Goal: Task Accomplishment & Management: Complete application form

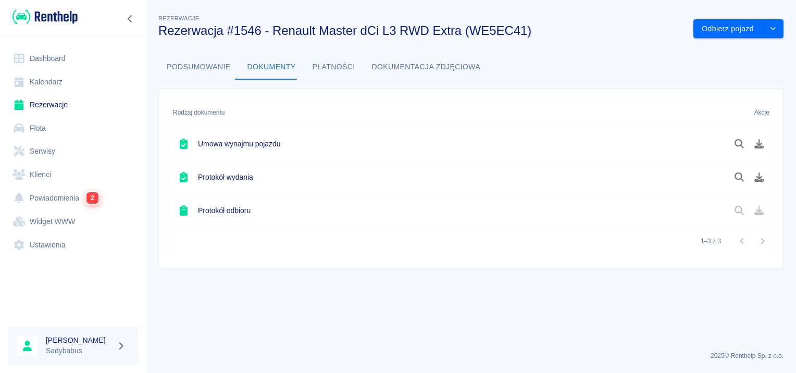
click at [43, 98] on link "Rezerwacje" at bounding box center [73, 104] width 130 height 23
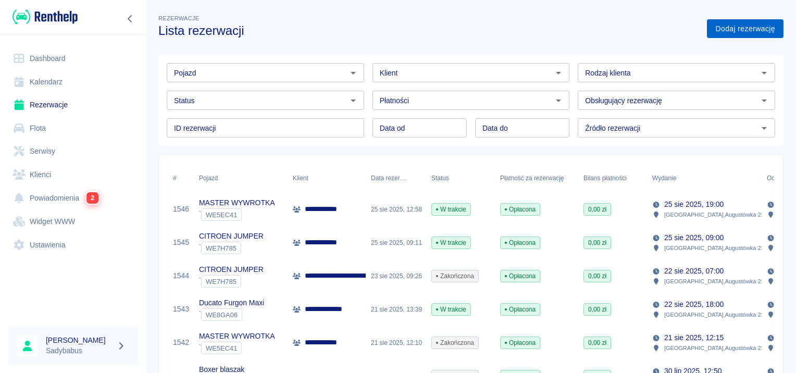
click at [733, 30] on link "Dodaj rezerwację" at bounding box center [745, 28] width 77 height 19
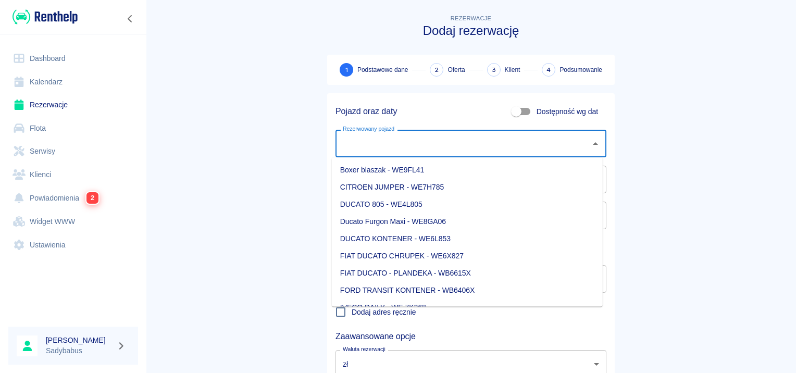
click at [356, 144] on input "Rezerwowany pojazd" at bounding box center [463, 143] width 246 height 18
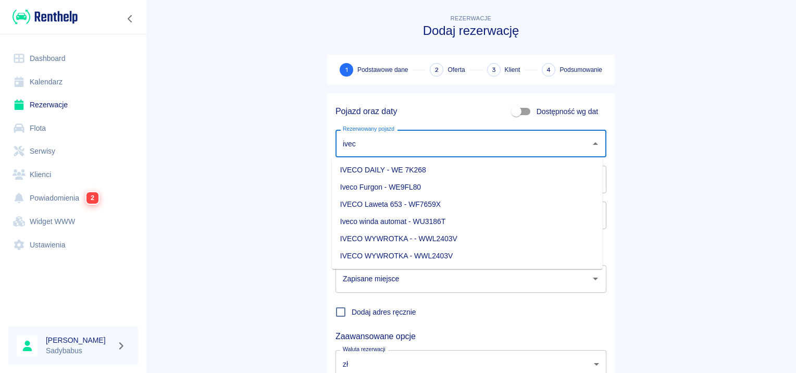
click at [389, 186] on li "Iveco Furgon - WE9FL80" at bounding box center [467, 187] width 271 height 17
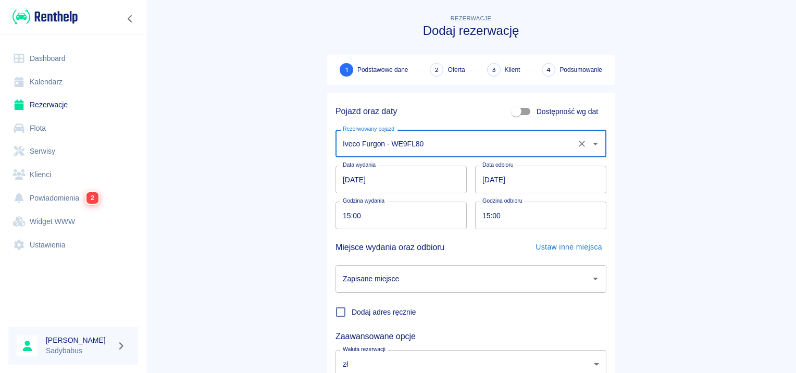
type input "Iveco Furgon - WE9FL80"
click at [484, 178] on input "26.08.2025" at bounding box center [540, 180] width 131 height 28
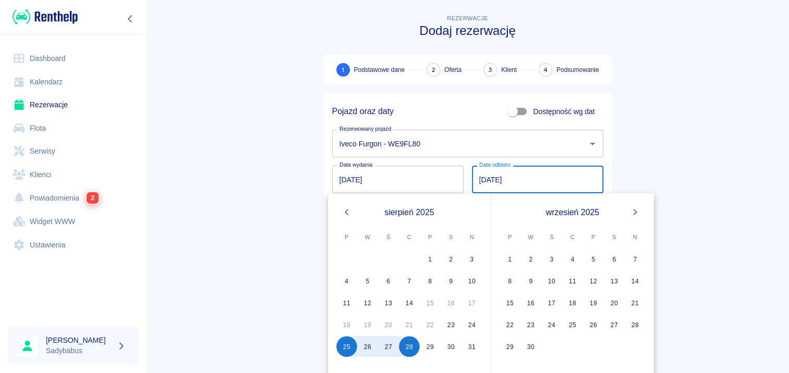
click at [698, 113] on main "Rezerwacje Dodaj rezerwację 1 Podstawowe dane 2 Oferta 3 Klient 4 Podsumowanie …" at bounding box center [467, 218] width 643 height 410
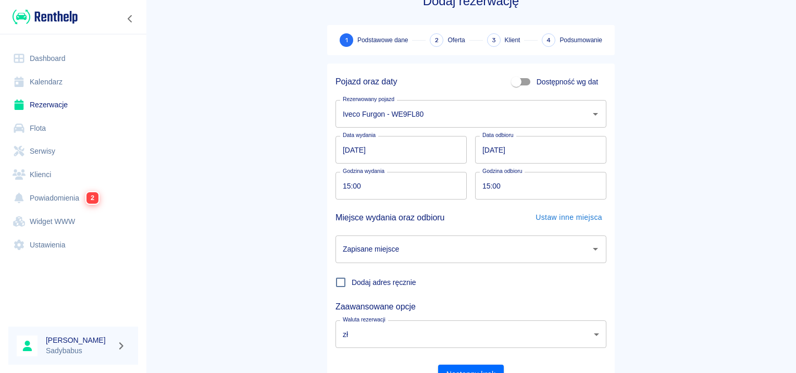
scroll to position [79, 0]
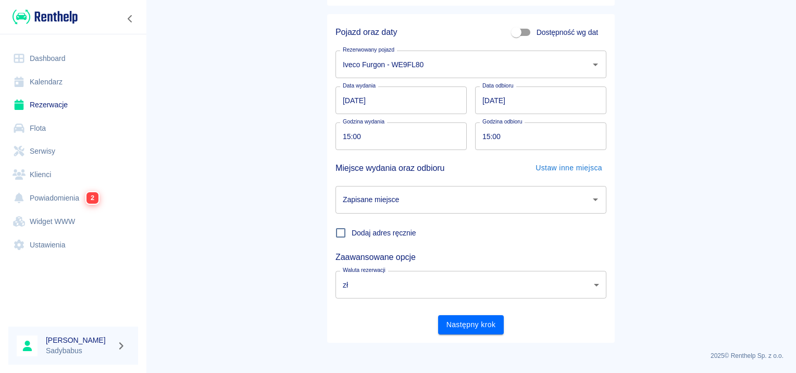
click at [322, 133] on div "Pojazd oraz daty Dostępność wg dat Rezerwowany pojazd Iveco Furgon - WE9FL80 Re…" at bounding box center [467, 174] width 296 height 337
click at [351, 138] on input "15:00" at bounding box center [398, 136] width 124 height 28
click at [338, 136] on input "15:00" at bounding box center [398, 136] width 124 height 28
click at [476, 103] on input "28.08.2025" at bounding box center [540, 101] width 131 height 28
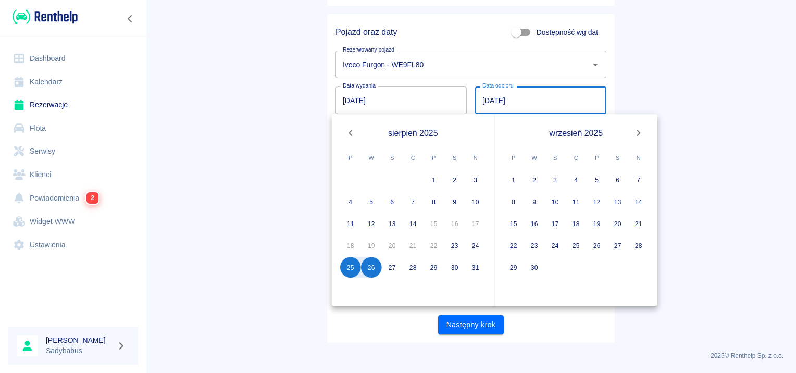
click at [477, 104] on input "26.08.2025" at bounding box center [540, 101] width 131 height 28
type input "27.08.2025"
click at [233, 138] on main "Rezerwacje Dodaj rezerwację 1 Podstawowe dane 2 Oferta 3 Klient 4 Podsumowanie …" at bounding box center [471, 138] width 650 height 410
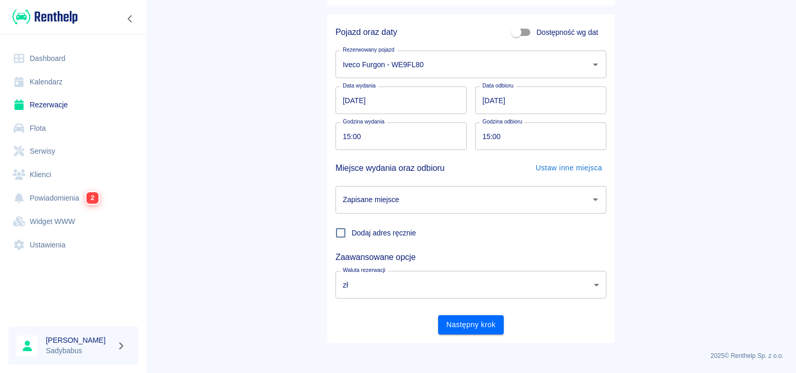
click at [340, 136] on input "15:00" at bounding box center [398, 136] width 124 height 28
type input "14:30"
click at [484, 138] on input "15:00" at bounding box center [537, 136] width 124 height 28
type input "14:30"
click at [446, 205] on input "Zapisane miejsce" at bounding box center [463, 200] width 246 height 18
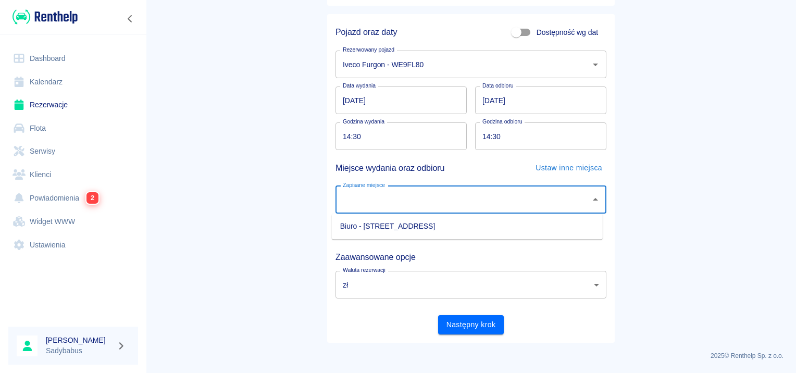
click at [426, 228] on li "Biuro - Warszawa, Augustówka 22A" at bounding box center [467, 226] width 271 height 17
type input "Biuro - Warszawa, Augustówka 22A"
click at [655, 169] on main "Rezerwacje Dodaj rezerwację 1 Podstawowe dane 2 Oferta 3 Klient 4 Podsumowanie …" at bounding box center [471, 138] width 650 height 410
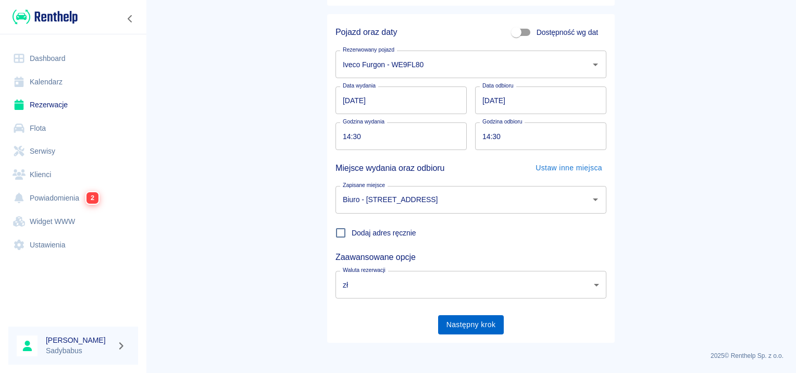
click at [444, 320] on button "Następny krok" at bounding box center [471, 324] width 66 height 19
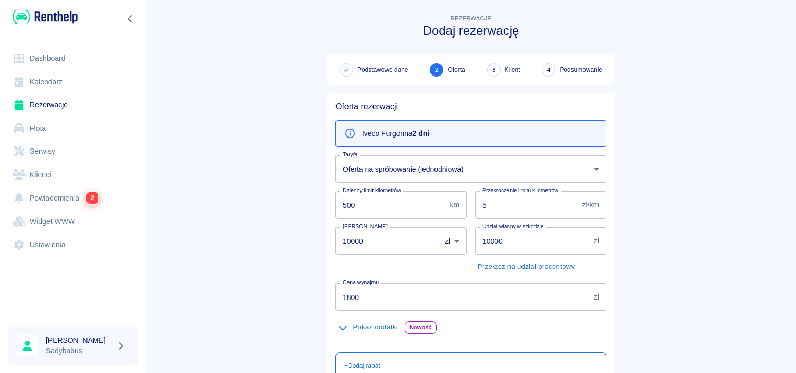
click at [379, 203] on input "500" at bounding box center [391, 205] width 110 height 28
type input "1000"
drag, startPoint x: 224, startPoint y: 244, endPoint x: 250, endPoint y: 241, distance: 26.8
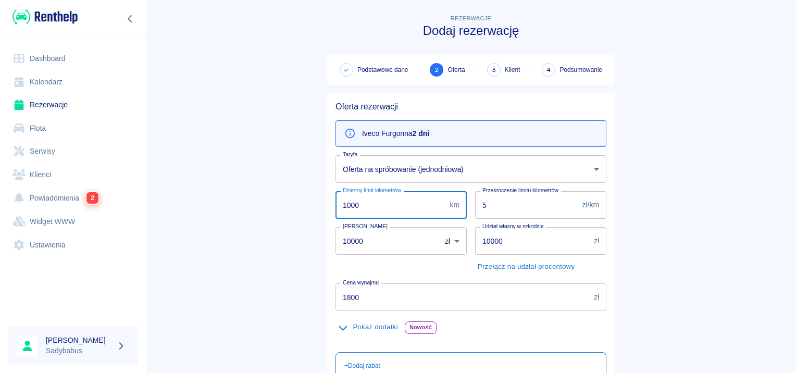
click at [225, 244] on main "Rezerwacje Dodaj rezerwację Podstawowe dane 2 Oferta 3 Klient 4 Podsumowanie Of…" at bounding box center [471, 271] width 650 height 517
click at [400, 299] on input "1800" at bounding box center [463, 298] width 254 height 28
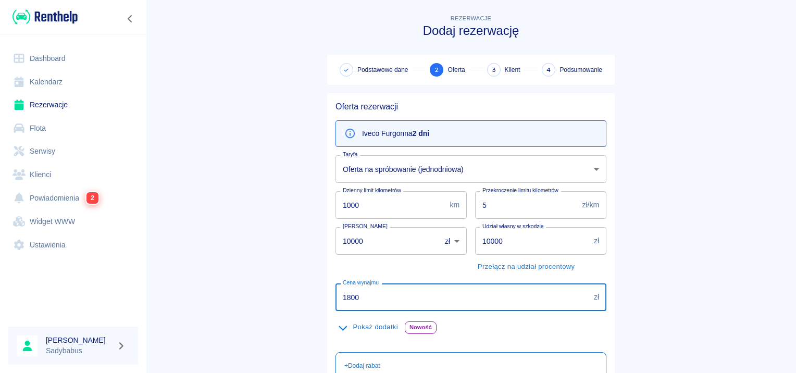
click at [400, 299] on input "1800" at bounding box center [463, 298] width 254 height 28
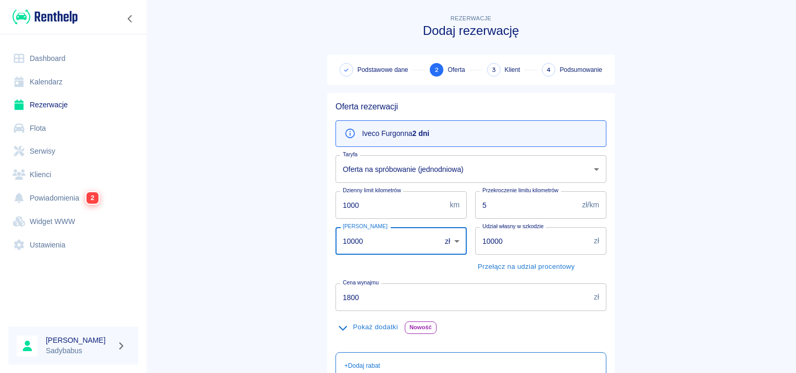
click at [388, 241] on input "10000" at bounding box center [385, 241] width 98 height 28
type input "1000"
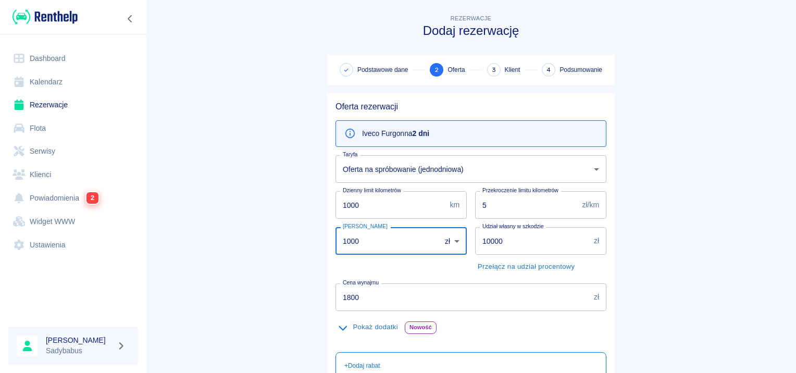
click at [505, 206] on input "5" at bounding box center [526, 205] width 103 height 28
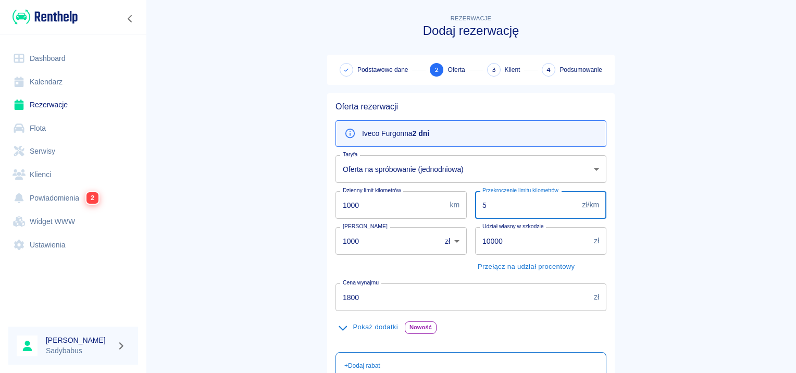
click at [505, 206] on input "5" at bounding box center [526, 205] width 103 height 28
click at [504, 207] on input "5" at bounding box center [526, 205] width 103 height 28
type input "0.5"
click at [490, 242] on input "10000" at bounding box center [532, 241] width 115 height 28
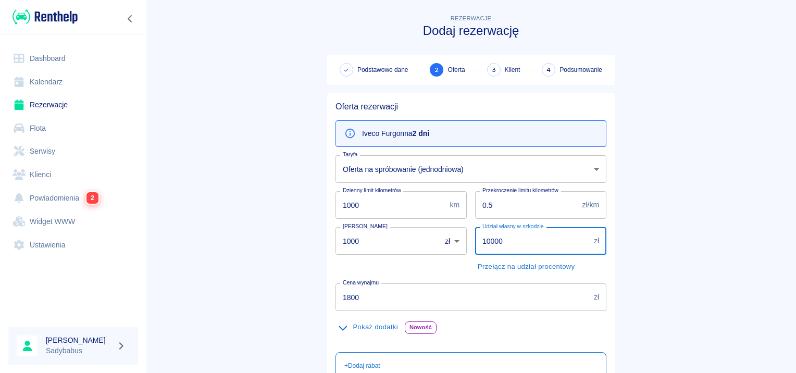
click at [490, 242] on input "10000" at bounding box center [532, 241] width 115 height 28
type input "5000"
click at [441, 287] on input "1800" at bounding box center [463, 298] width 254 height 28
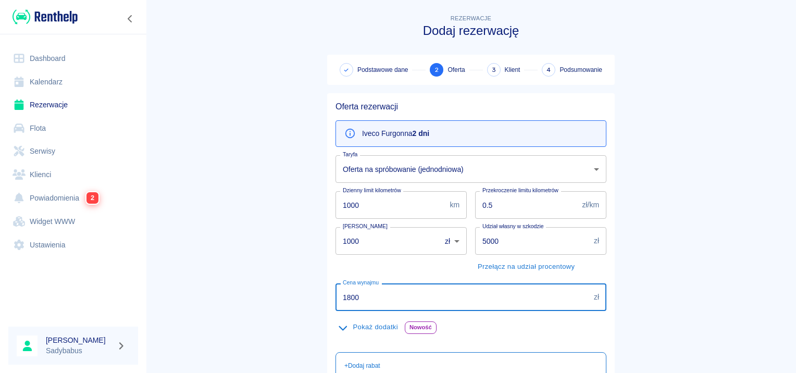
click at [441, 287] on input "1800" at bounding box center [463, 298] width 254 height 28
click at [441, 286] on input "2574" at bounding box center [463, 298] width 254 height 28
click at [434, 292] on input "2574" at bounding box center [463, 298] width 254 height 28
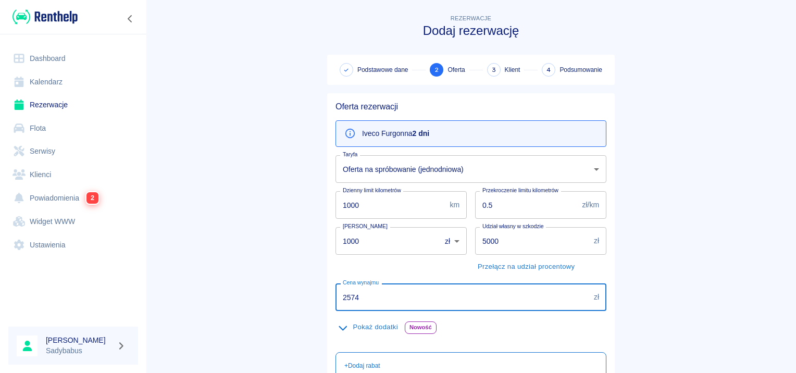
click at [433, 290] on input "2574" at bounding box center [463, 298] width 254 height 28
click at [352, 294] on input "2574" at bounding box center [463, 298] width 254 height 28
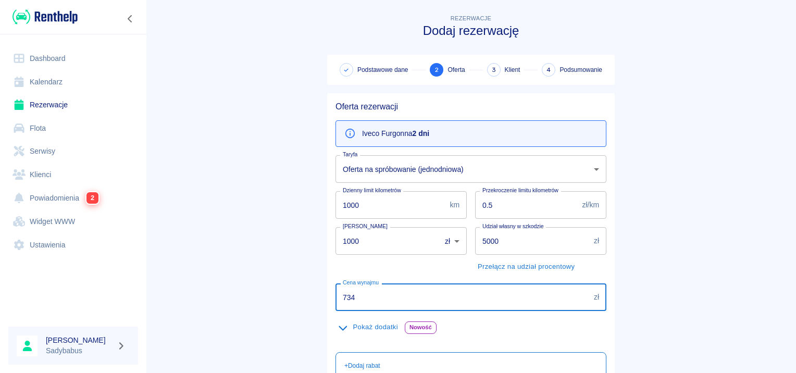
type input "734"
click at [254, 265] on main "Rezerwacje Dodaj rezerwację Podstawowe dane 2 Oferta 3 Klient 4 Podsumowanie Of…" at bounding box center [471, 271] width 650 height 517
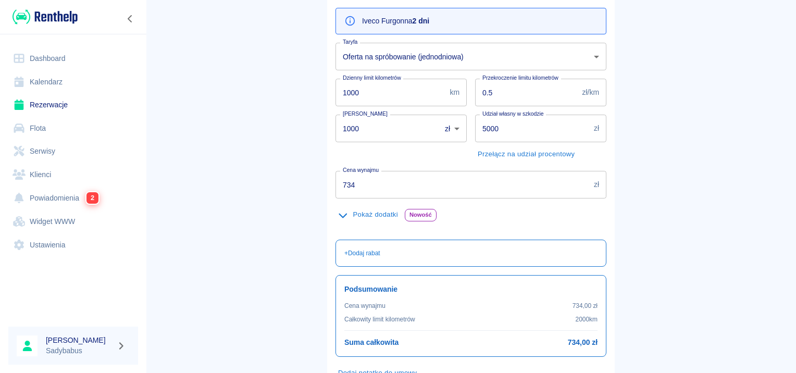
scroll to position [186, 0]
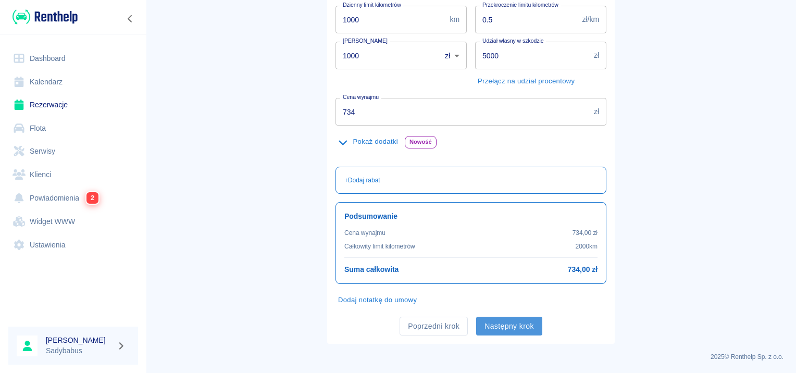
click at [494, 328] on button "Następny krok" at bounding box center [509, 326] width 66 height 19
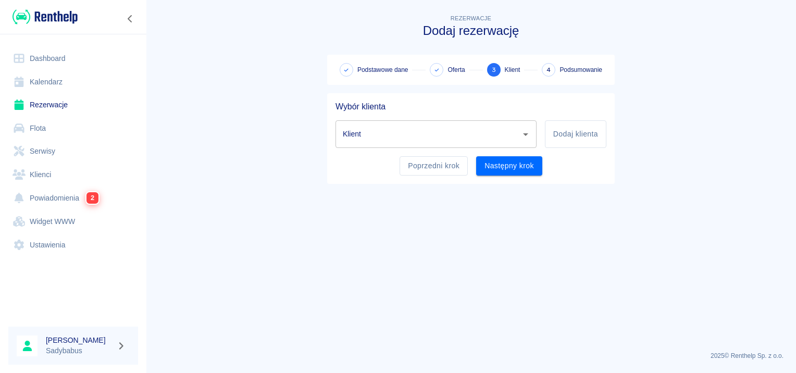
click at [377, 116] on div "Klient Klient Dodaj klienta" at bounding box center [466, 130] width 279 height 36
click at [375, 137] on input "Klient" at bounding box center [428, 134] width 176 height 18
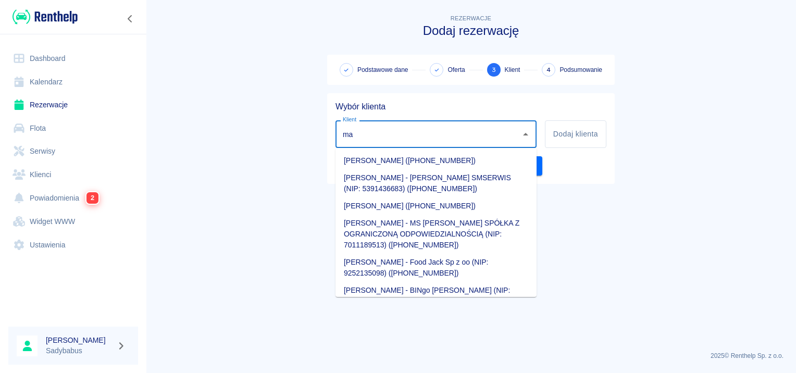
type input "m"
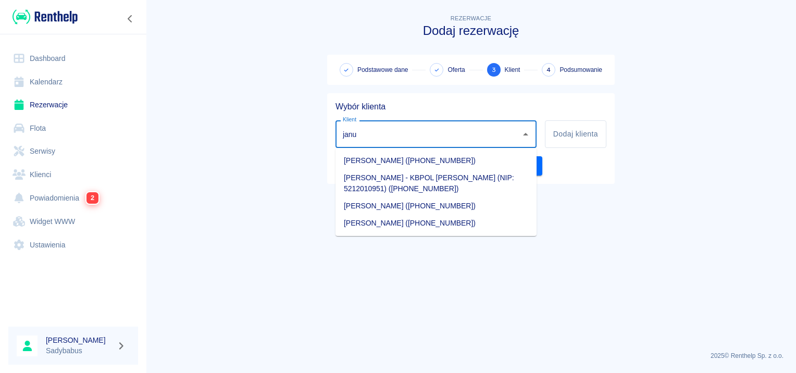
click at [444, 174] on li "[PERSON_NAME] - KBPOL [PERSON_NAME] (NIP: 5212010951) ([PHONE_NUMBER])" at bounding box center [436, 183] width 201 height 28
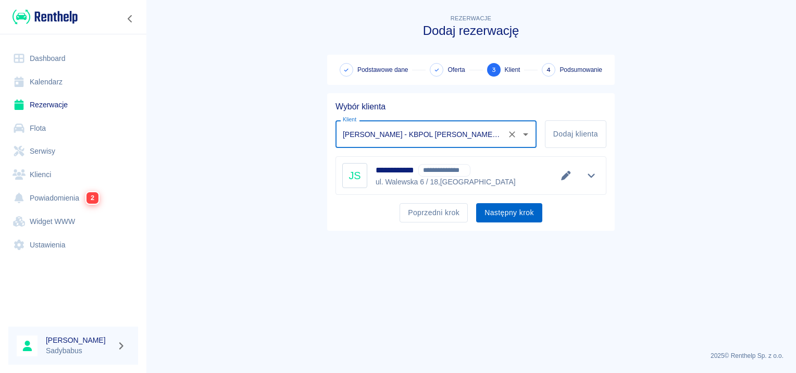
type input "[PERSON_NAME] - KBPOL [PERSON_NAME] (NIP: 5212010951) ([PHONE_NUMBER])"
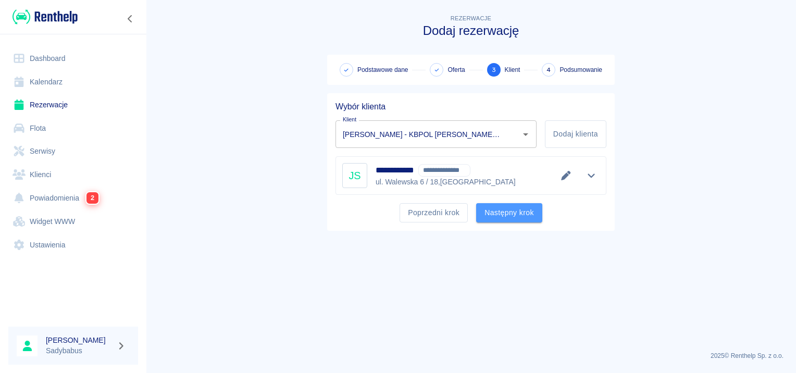
click at [508, 206] on button "Następny krok" at bounding box center [509, 212] width 66 height 19
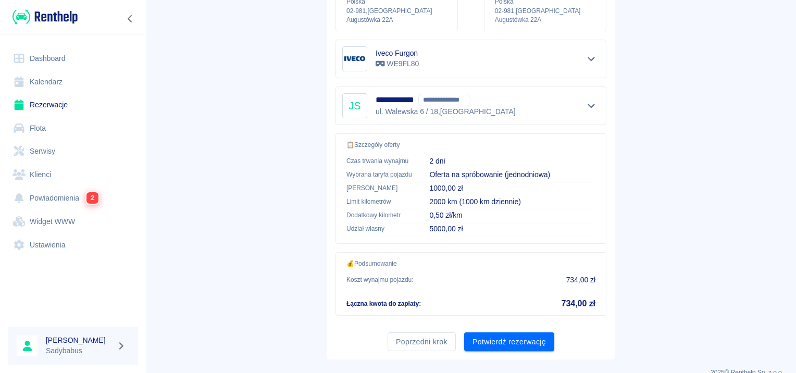
scroll to position [188, 0]
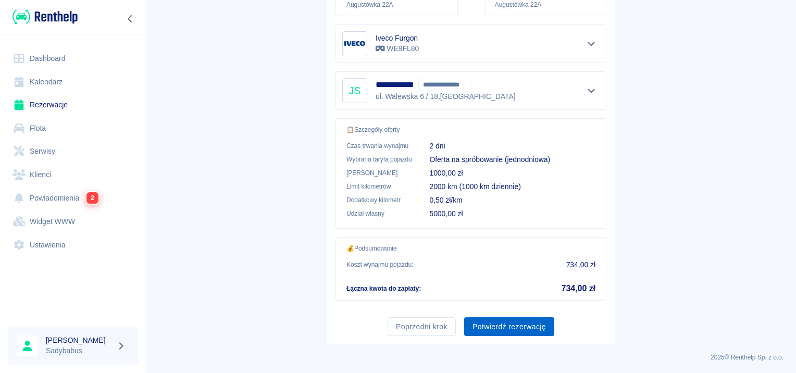
click at [527, 325] on button "Potwierdź rezerwację" at bounding box center [509, 326] width 90 height 19
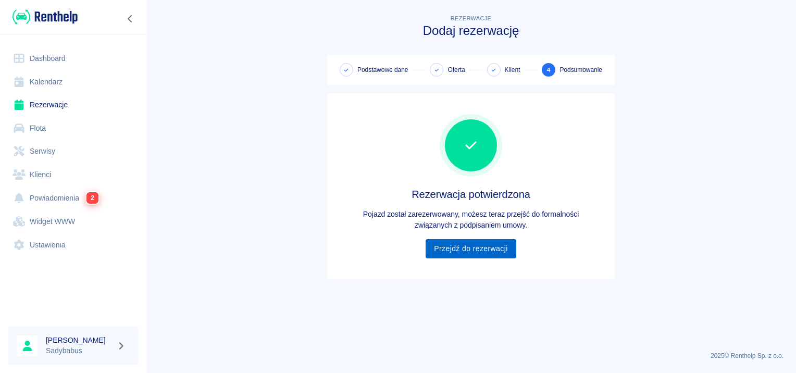
click at [446, 254] on link "Przejdź do rezerwacji" at bounding box center [471, 248] width 90 height 19
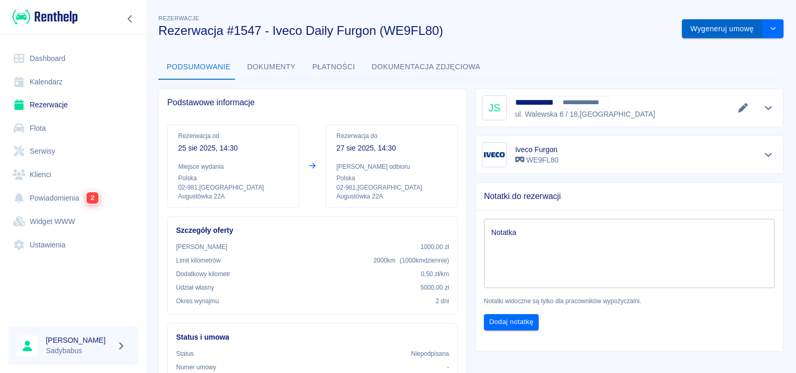
click at [717, 31] on button "Wygeneruj umowę" at bounding box center [722, 28] width 81 height 19
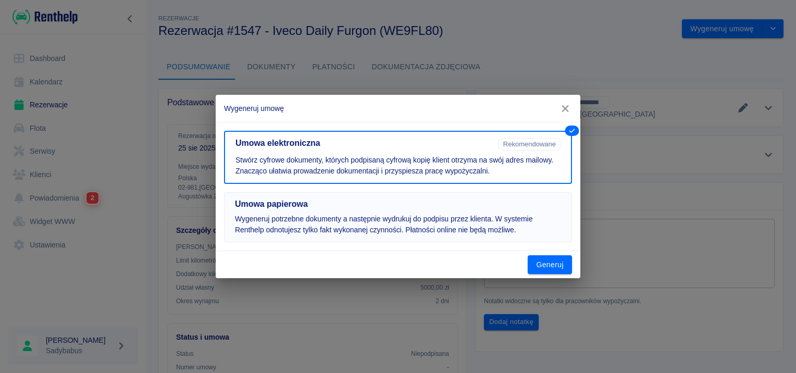
click at [356, 196] on button "Umowa papierowa Wygeneruj potrzebne dokumenty a następnie wydrukuj do podpisu p…" at bounding box center [398, 217] width 348 height 50
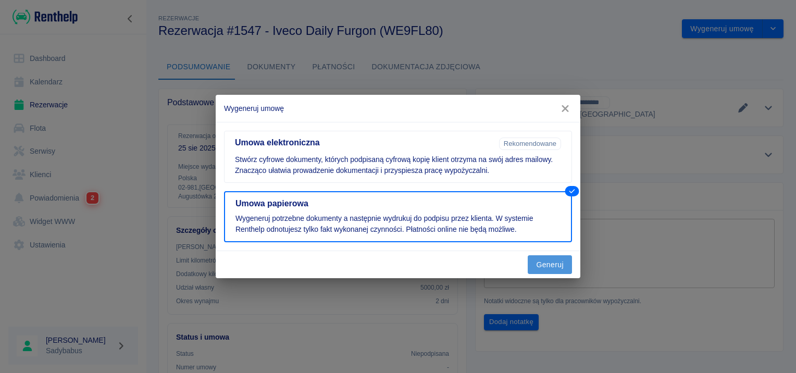
drag, startPoint x: 543, startPoint y: 266, endPoint x: 552, endPoint y: 267, distance: 8.9
click at [544, 267] on button "Generuj" at bounding box center [550, 264] width 44 height 19
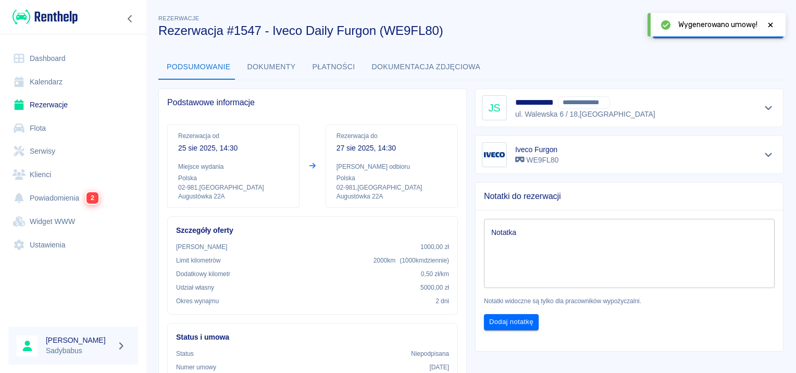
click at [771, 24] on icon at bounding box center [770, 24] width 9 height 7
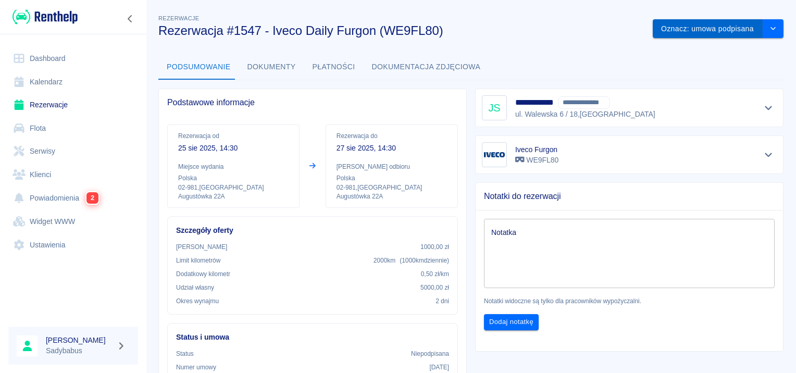
click at [701, 27] on button "Oznacz: umowa podpisana" at bounding box center [708, 28] width 110 height 19
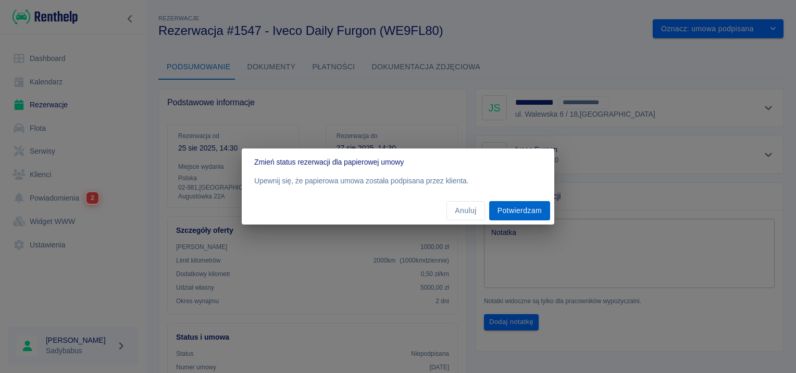
click at [522, 208] on button "Potwierdzam" at bounding box center [519, 210] width 61 height 19
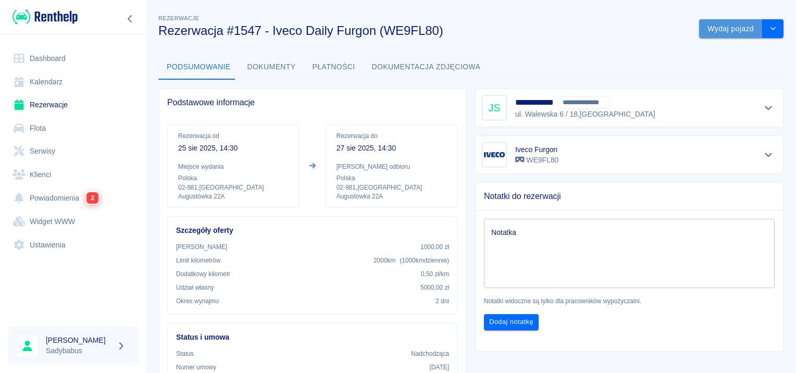
click at [707, 31] on button "Wydaj pojazd" at bounding box center [731, 28] width 64 height 19
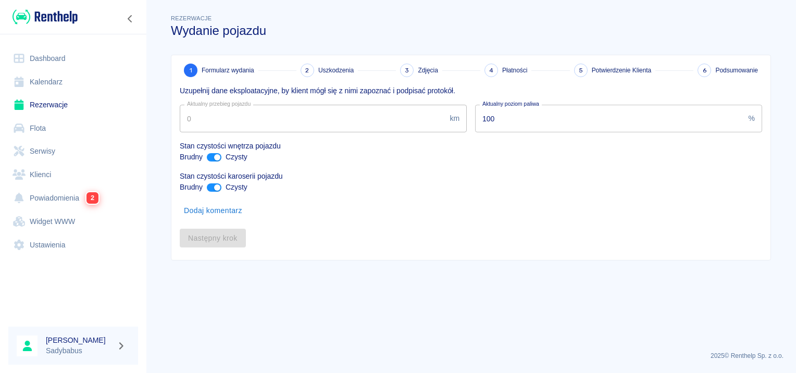
type input "116000"
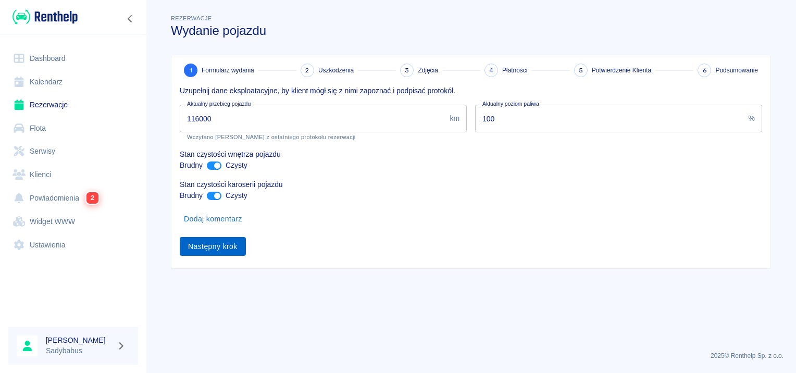
click at [200, 248] on button "Następny krok" at bounding box center [213, 246] width 66 height 19
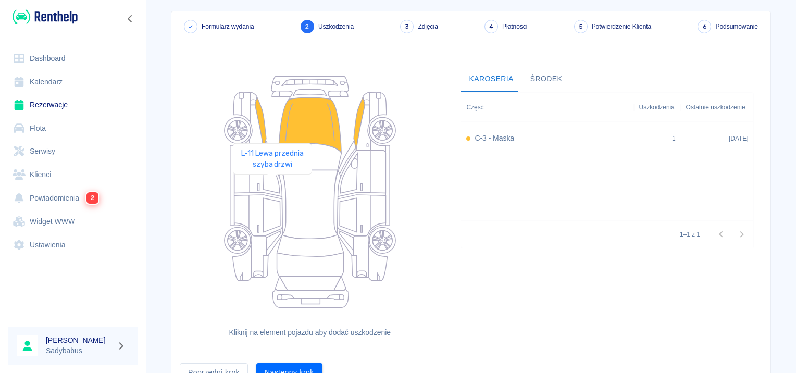
scroll to position [96, 0]
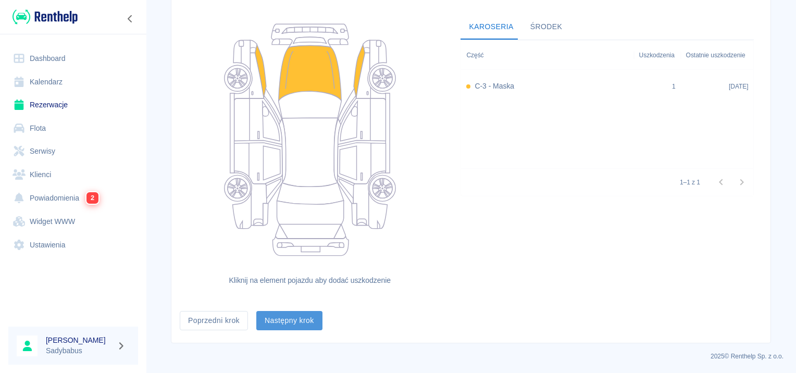
click at [304, 315] on button "Następny krok" at bounding box center [289, 320] width 66 height 19
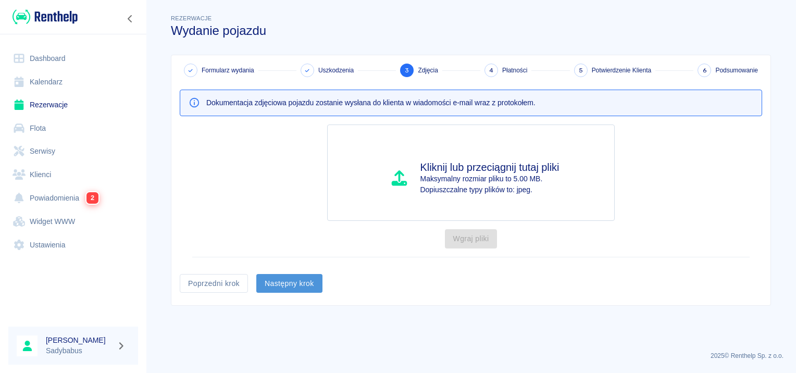
click at [291, 279] on button "Następny krok" at bounding box center [289, 283] width 66 height 19
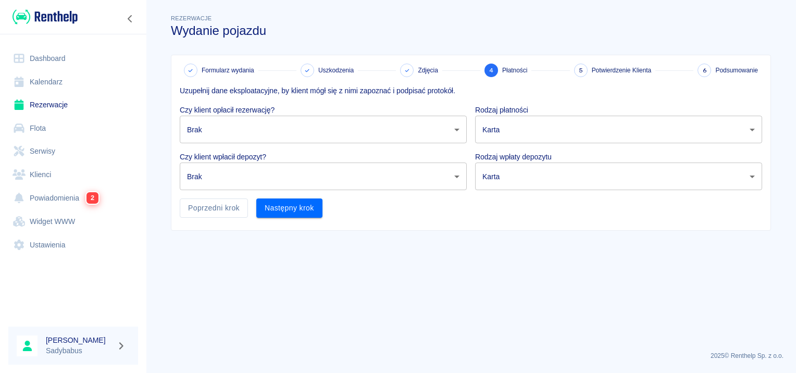
click at [276, 125] on body "Używamy plików Cookies, by zapewnić Ci najlepsze możliwe doświadczenie. Aby dow…" at bounding box center [398, 186] width 796 height 373
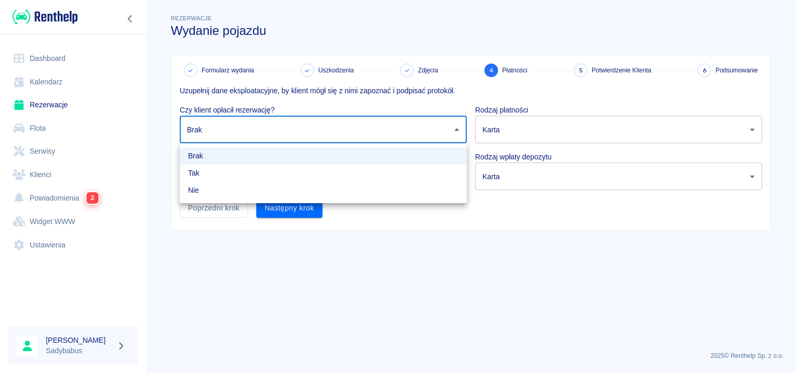
click at [253, 169] on li "Tak" at bounding box center [323, 173] width 287 height 17
type input "true"
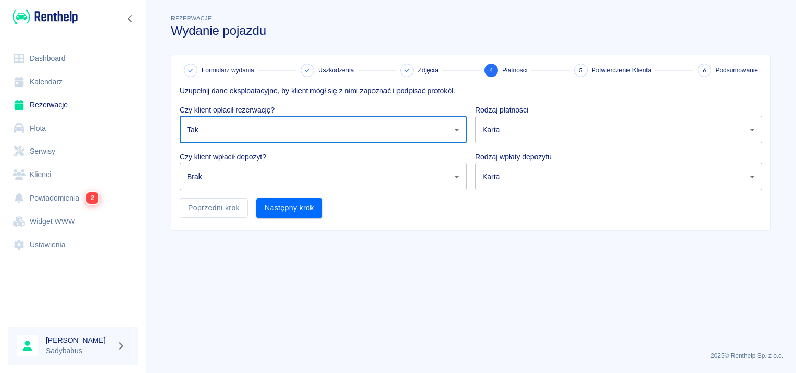
click at [248, 186] on body "Używamy plików Cookies, by zapewnić Ci najlepsze możliwe doświadczenie. Aby dow…" at bounding box center [398, 186] width 796 height 373
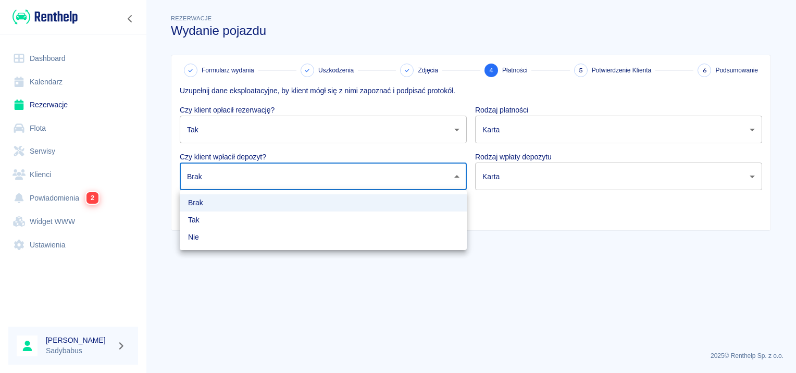
click at [232, 223] on li "Tak" at bounding box center [323, 220] width 287 height 17
type input "true"
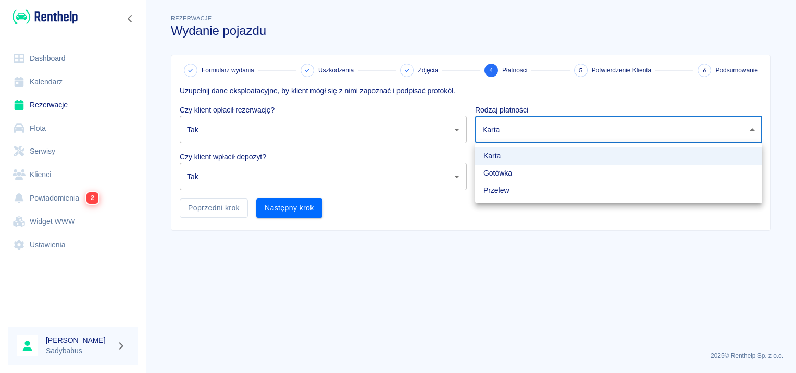
click at [599, 127] on body "Używamy plików Cookies, by zapewnić Ci najlepsze możliwe doświadczenie. Aby dow…" at bounding box center [398, 186] width 796 height 373
click at [568, 173] on li "Gotówka" at bounding box center [618, 173] width 287 height 17
type input "cash"
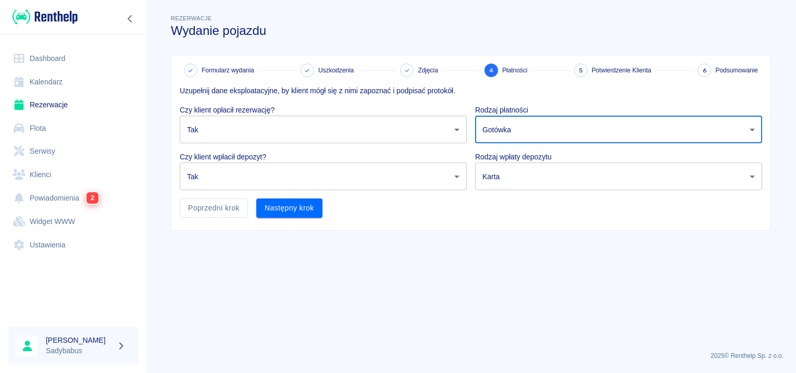
click at [555, 181] on body "Używamy plików Cookies, by zapewnić Ci najlepsze możliwe doświadczenie. Aby dow…" at bounding box center [398, 186] width 796 height 373
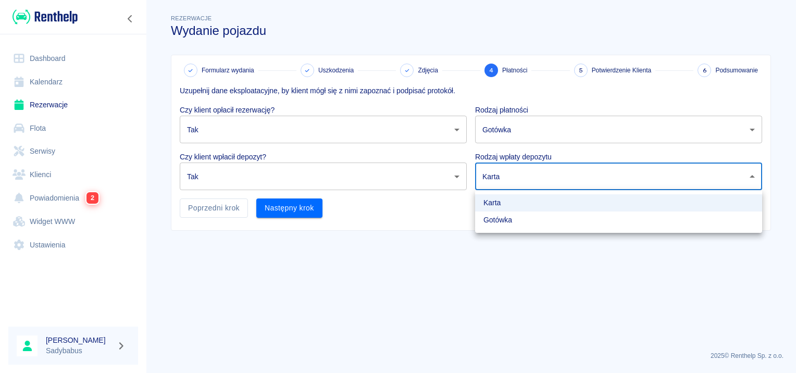
click at [527, 221] on li "Gotówka" at bounding box center [618, 220] width 287 height 17
type input "cash"
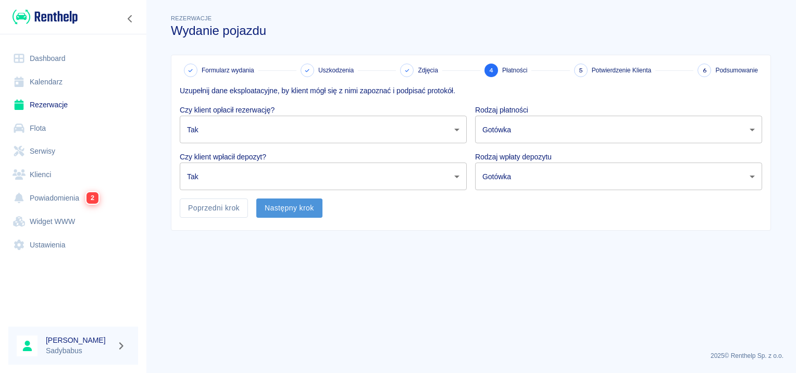
click at [280, 210] on button "Następny krok" at bounding box center [289, 208] width 66 height 19
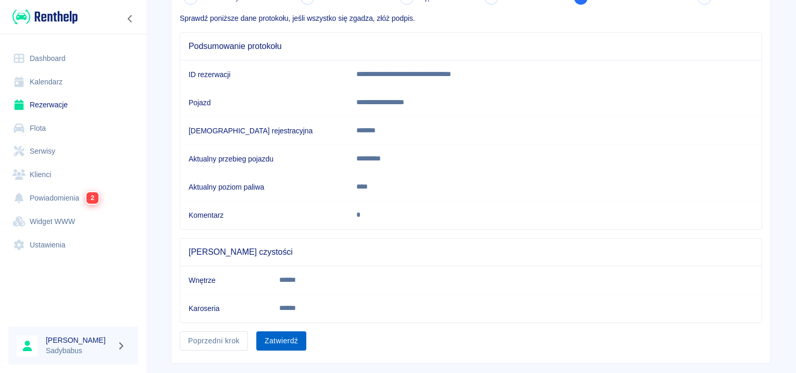
scroll to position [91, 0]
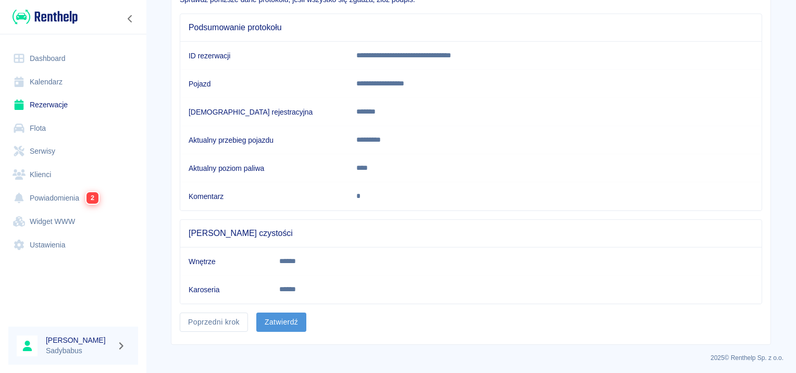
click at [274, 316] on button "Zatwierdź" at bounding box center [281, 322] width 50 height 19
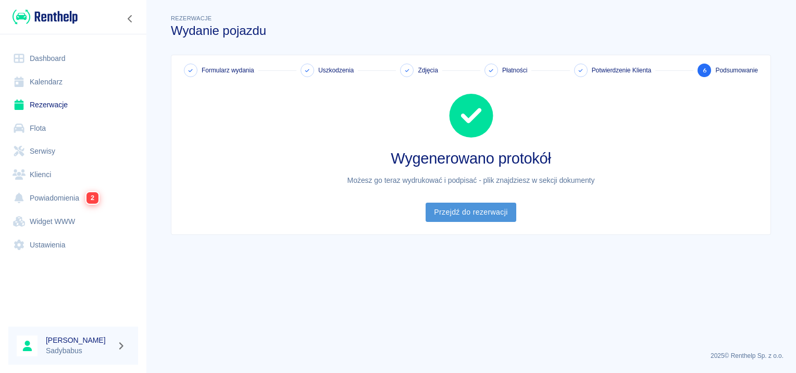
click at [459, 218] on link "Przejdź do rezerwacji" at bounding box center [471, 212] width 90 height 19
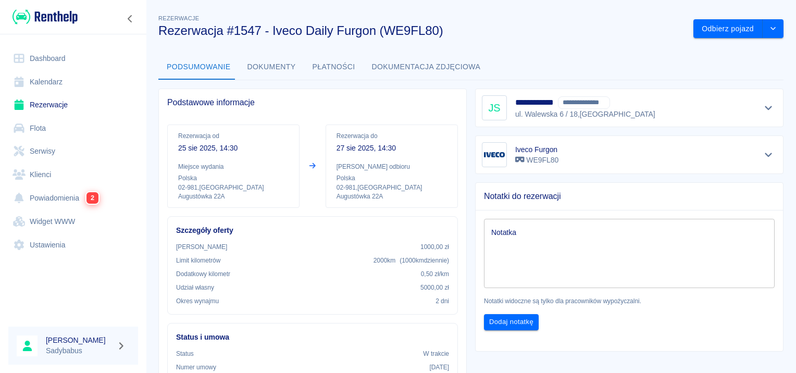
click at [263, 64] on button "Dokumenty" at bounding box center [271, 67] width 65 height 25
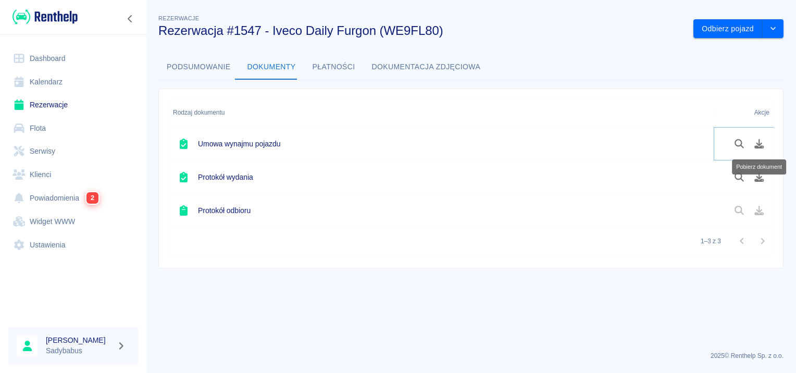
click at [757, 148] on button "Pobierz dokument" at bounding box center [759, 144] width 20 height 18
drag, startPoint x: 757, startPoint y: 173, endPoint x: 764, endPoint y: 178, distance: 8.1
click at [758, 173] on icon "Pobierz dokument" at bounding box center [760, 177] width 12 height 9
click at [43, 98] on link "Rezerwacje" at bounding box center [73, 104] width 130 height 23
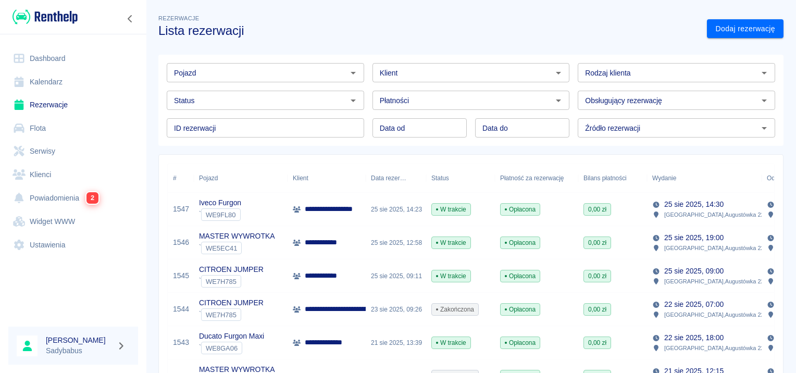
click at [432, 70] on input "Klient" at bounding box center [463, 72] width 174 height 13
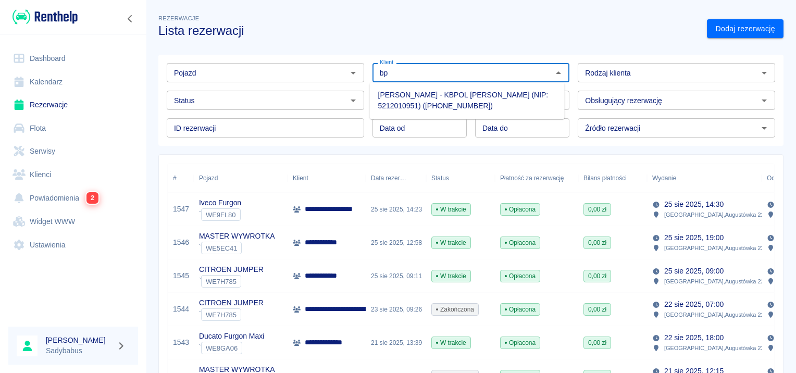
type input "b"
click at [434, 90] on li "[PERSON_NAME] - KBPOL [PERSON_NAME] (NIP: 5212010951) ([PHONE_NUMBER])" at bounding box center [467, 101] width 195 height 28
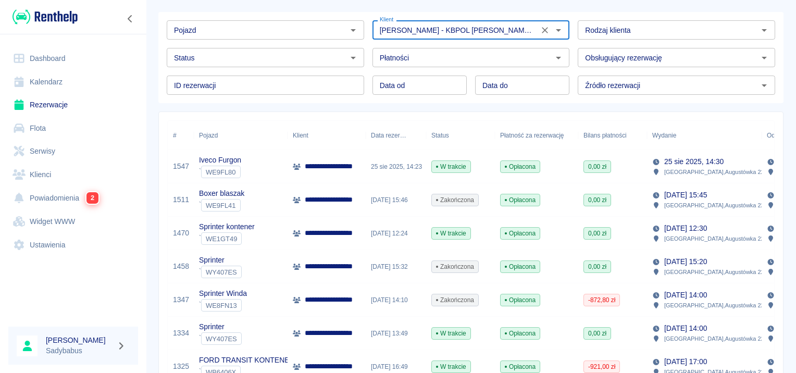
scroll to position [104, 0]
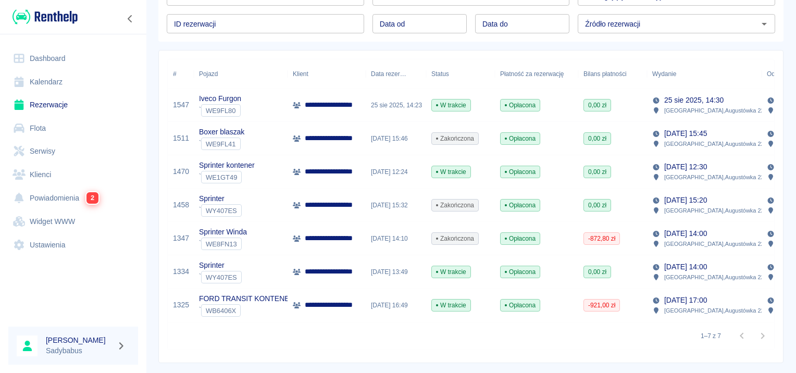
type input "[PERSON_NAME] - KBPOL [PERSON_NAME] (NIP: 5212010951) ([PHONE_NUMBER])"
